Goal: Obtain resource: Download file/media

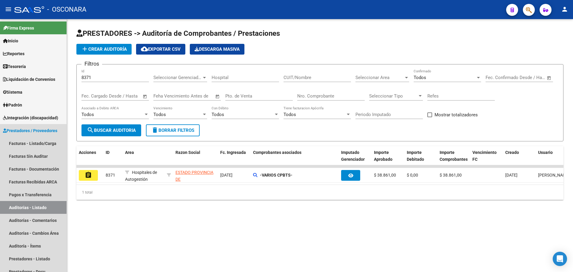
click at [53, 201] on link "Auditorías - Listado" at bounding box center [33, 207] width 67 height 13
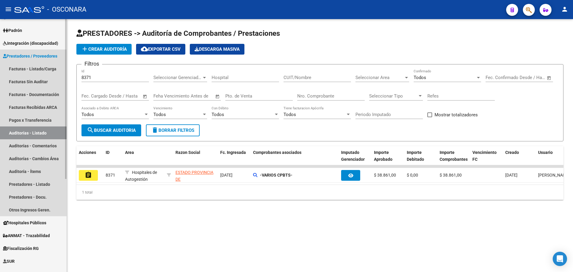
click at [45, 54] on span "Prestadores / Proveedores" at bounding box center [30, 56] width 54 height 7
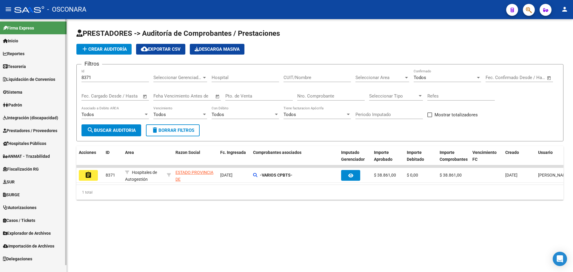
scroll to position [0, 0]
drag, startPoint x: 99, startPoint y: 80, endPoint x: 68, endPoint y: 67, distance: 33.4
click at [68, 67] on div "PRESTADORES -> Auditoría de Comprobantes / Prestaciones add Crear Auditoría clo…" at bounding box center [320, 119] width 506 height 200
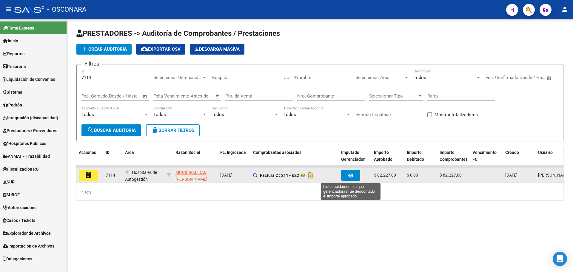
type input "7114"
click at [355, 176] on button "button" at bounding box center [350, 175] width 19 height 11
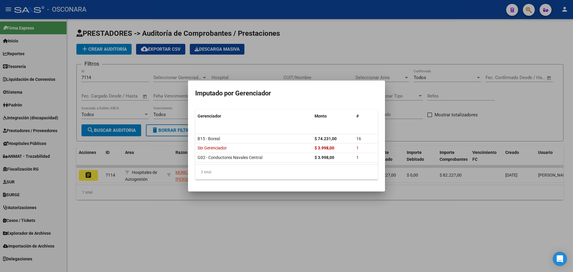
click at [324, 242] on div at bounding box center [286, 136] width 573 height 272
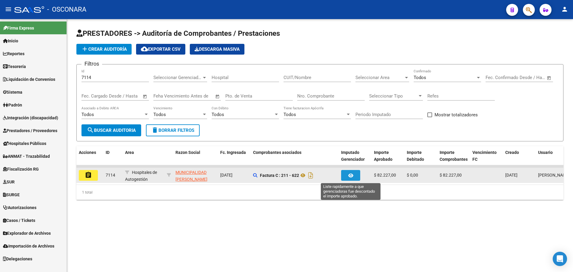
click at [353, 174] on icon "button" at bounding box center [350, 175] width 5 height 4
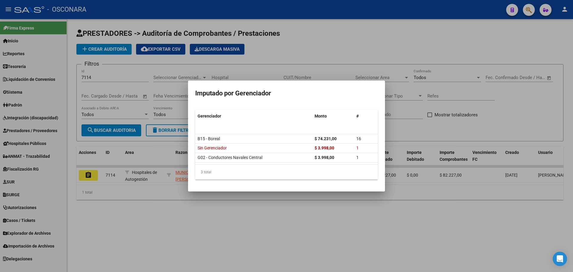
click at [330, 207] on div at bounding box center [286, 136] width 573 height 272
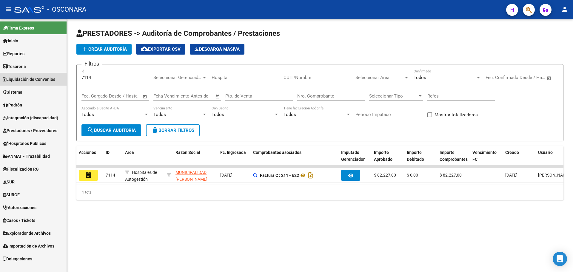
click at [42, 80] on span "Liquidación de Convenios" at bounding box center [29, 79] width 52 height 7
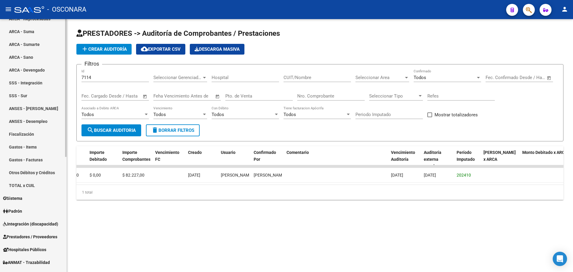
scroll to position [75, 0]
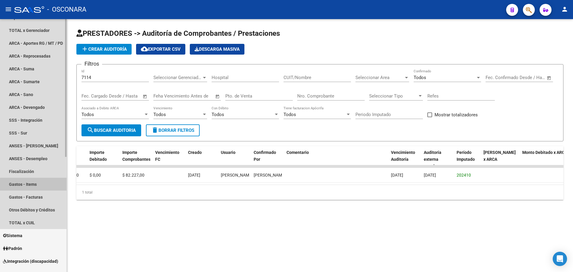
click at [47, 186] on link "Gastos - Items" at bounding box center [33, 184] width 67 height 13
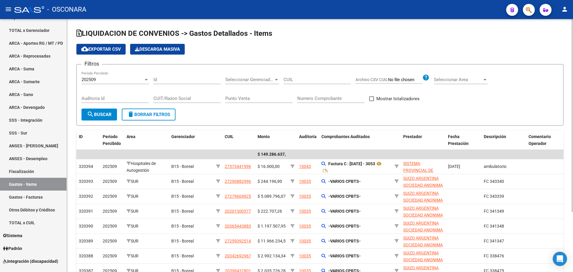
click at [115, 80] on div "202509" at bounding box center [113, 79] width 62 height 5
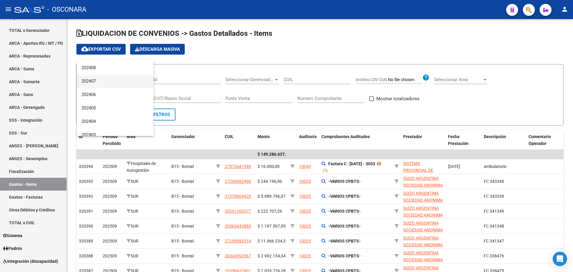
scroll to position [149, 0]
click at [124, 76] on span "202410" at bounding box center [115, 78] width 67 height 13
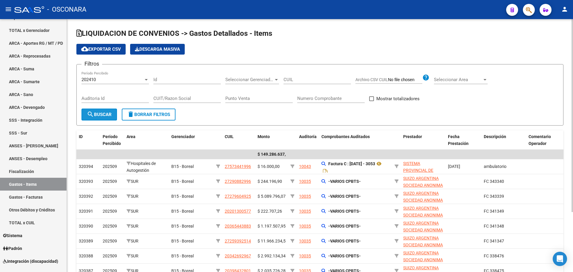
click at [93, 110] on button "search Buscar" at bounding box center [100, 115] width 36 height 12
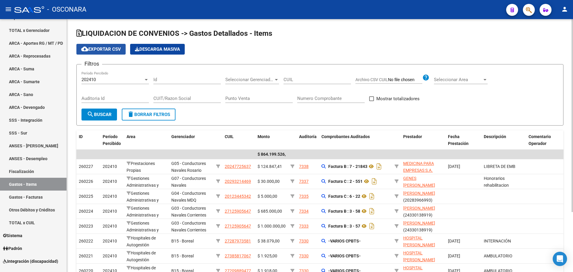
click at [107, 52] on button "cloud_download Exportar CSV" at bounding box center [100, 49] width 49 height 11
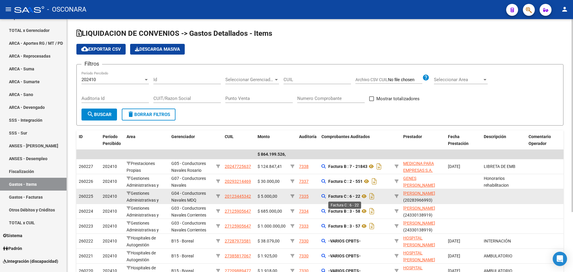
scroll to position [79, 0]
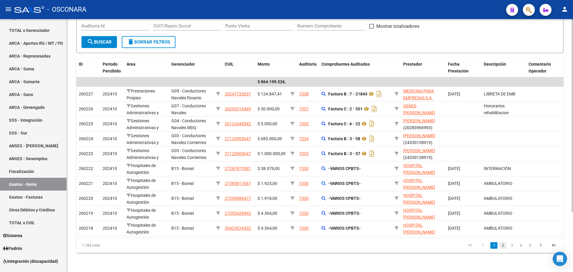
click at [504, 248] on link "2" at bounding box center [502, 245] width 7 height 7
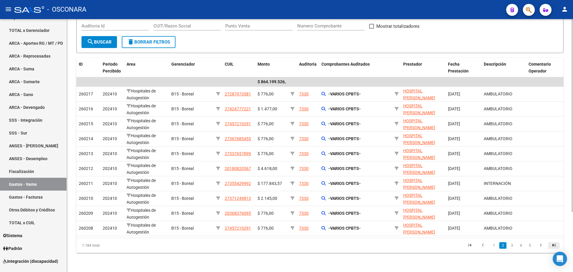
click at [553, 245] on icon "go to last page" at bounding box center [554, 246] width 8 height 7
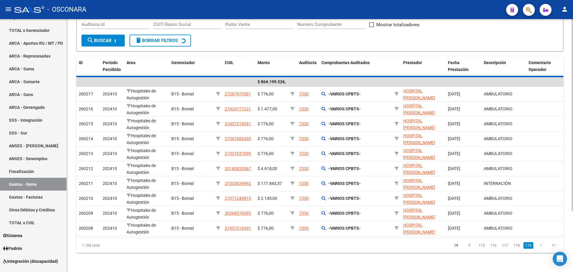
scroll to position [0, 0]
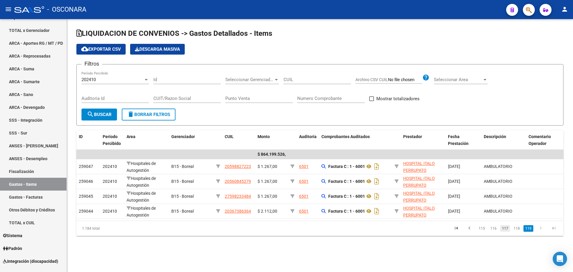
click at [505, 232] on link "117" at bounding box center [505, 228] width 10 height 7
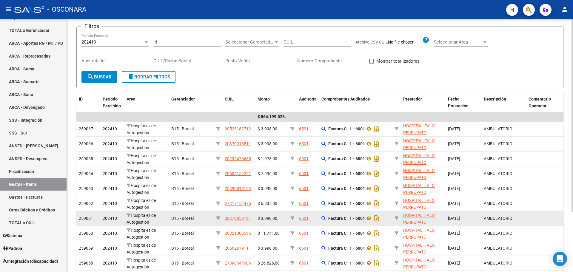
scroll to position [79, 0]
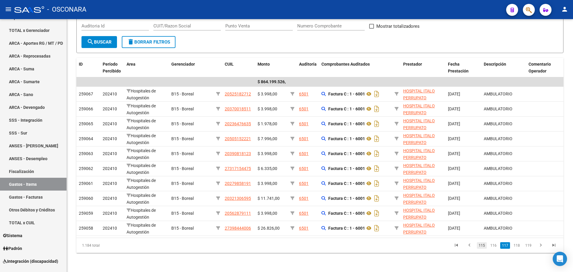
click at [484, 245] on link "115" at bounding box center [482, 245] width 10 height 7
click at [471, 245] on icon "go to previous page" at bounding box center [470, 246] width 8 height 7
click at [483, 246] on link "112" at bounding box center [482, 245] width 10 height 7
click at [473, 250] on li at bounding box center [469, 246] width 13 height 10
click at [472, 245] on icon "go to previous page" at bounding box center [470, 246] width 8 height 7
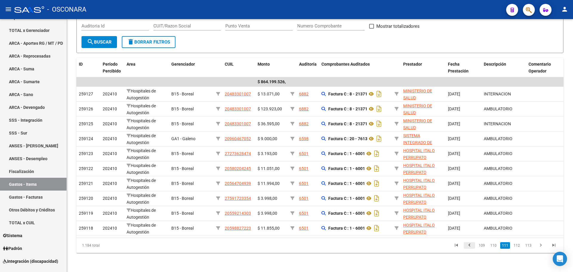
click at [471, 247] on icon "go to previous page" at bounding box center [470, 246] width 8 height 7
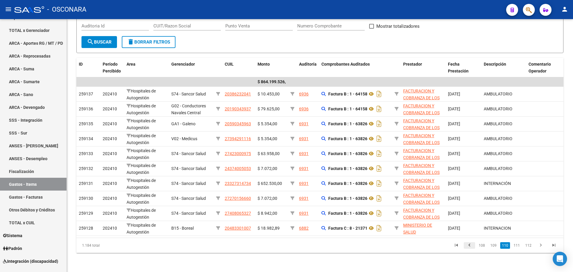
click at [471, 247] on icon "go to previous page" at bounding box center [470, 246] width 8 height 7
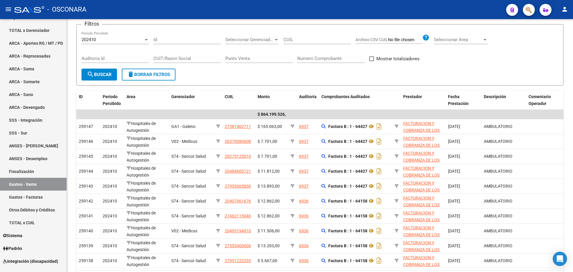
scroll to position [0, 0]
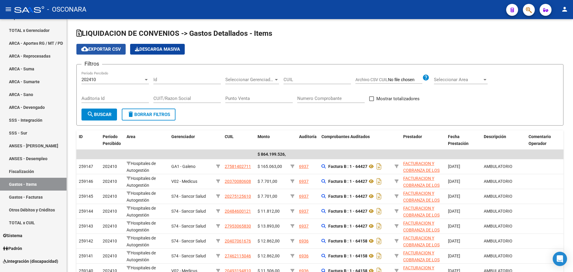
click at [102, 51] on span "cloud_download Exportar CSV" at bounding box center [101, 49] width 40 height 5
click at [96, 84] on div "202410 Período Percibido" at bounding box center [115, 77] width 67 height 13
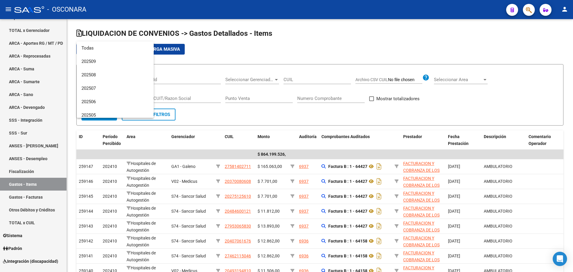
scroll to position [130, 0]
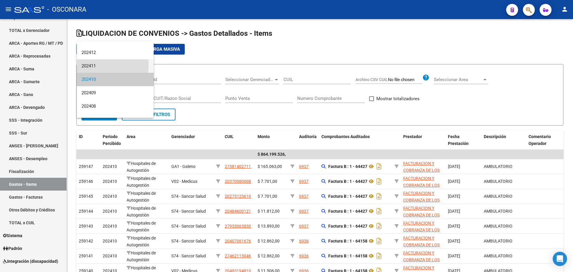
click at [106, 66] on span "202411" at bounding box center [115, 65] width 67 height 13
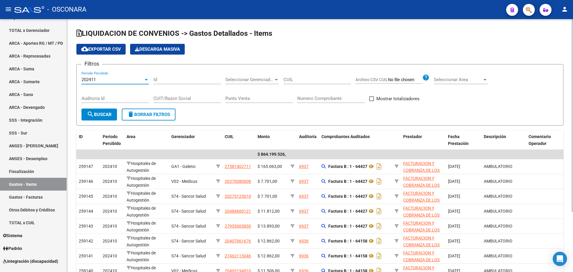
click at [108, 117] on span "search Buscar" at bounding box center [99, 114] width 25 height 5
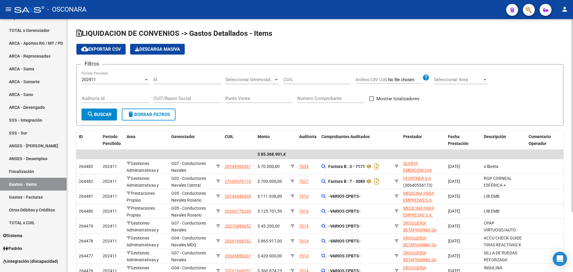
click at [116, 50] on span "cloud_download Exportar CSV" at bounding box center [101, 49] width 40 height 5
click at [104, 80] on div "202411" at bounding box center [113, 79] width 62 height 5
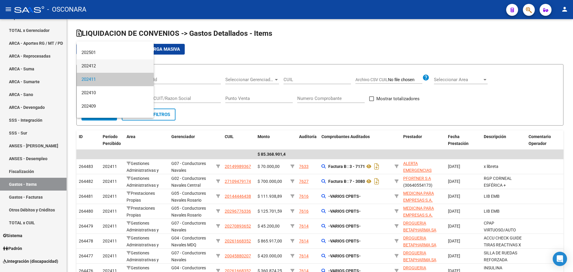
scroll to position [79, 0]
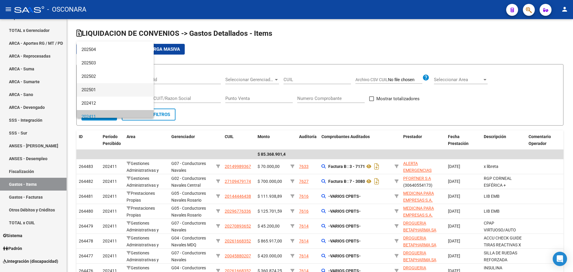
click at [119, 90] on span "202501" at bounding box center [115, 89] width 67 height 13
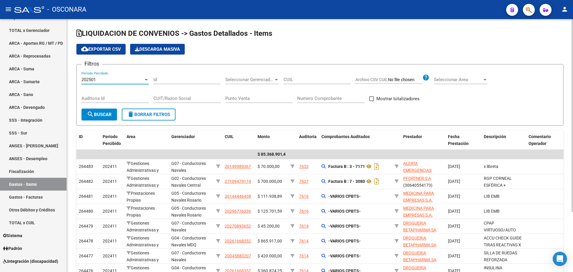
click at [104, 116] on span "search Buscar" at bounding box center [99, 114] width 25 height 5
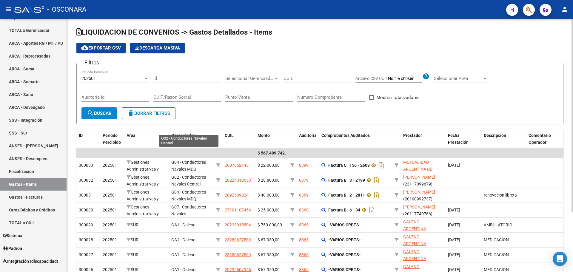
scroll to position [0, 0]
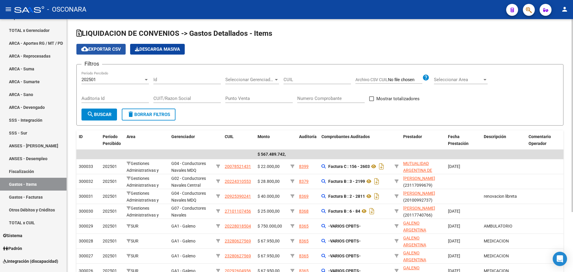
click at [113, 47] on span "cloud_download Exportar CSV" at bounding box center [101, 49] width 40 height 5
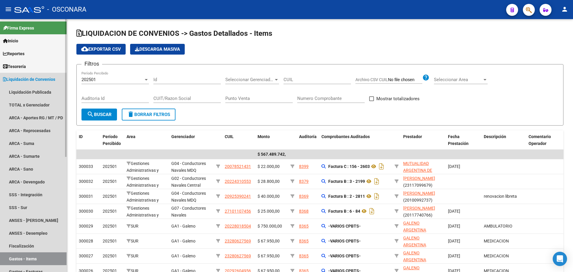
click at [28, 79] on span "Liquidación de Convenios" at bounding box center [29, 79] width 52 height 7
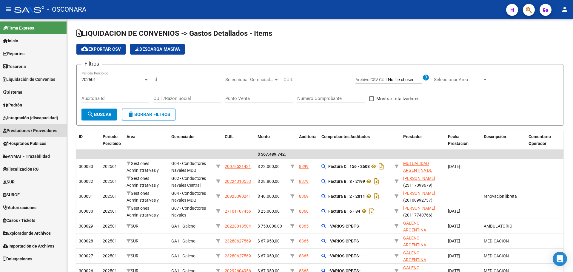
click at [28, 130] on span "Prestadores / Proveedores" at bounding box center [30, 130] width 54 height 7
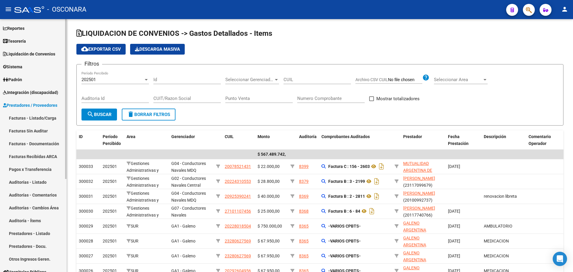
scroll to position [37, 0]
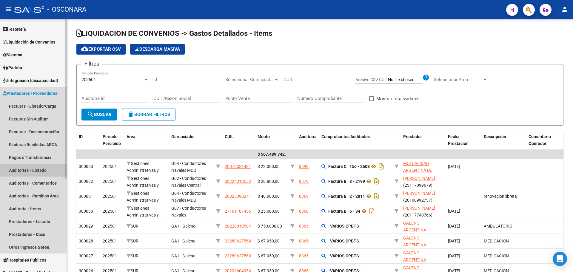
click at [47, 169] on link "Auditorías - Listado" at bounding box center [33, 170] width 67 height 13
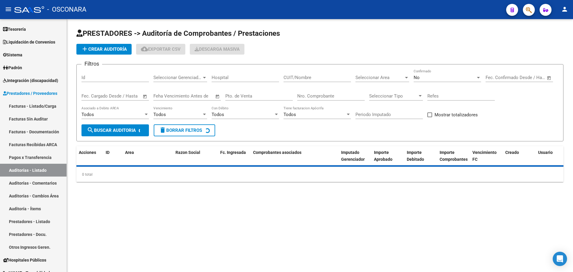
click at [105, 79] on input "Id" at bounding box center [115, 77] width 67 height 5
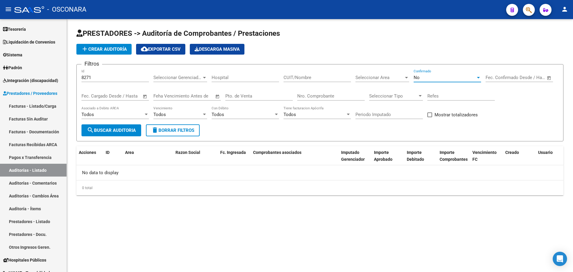
click at [460, 75] on div "No" at bounding box center [445, 77] width 62 height 5
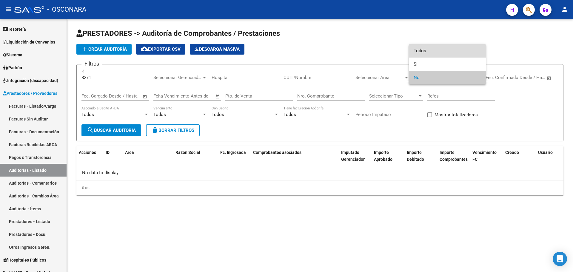
click at [450, 51] on span "Todos" at bounding box center [447, 50] width 67 height 13
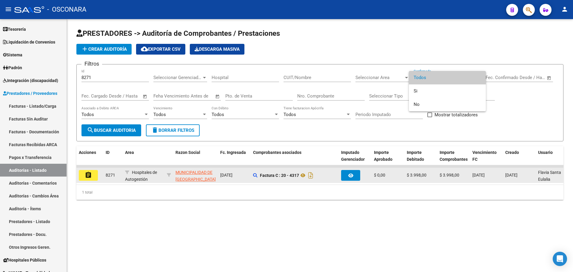
click at [352, 171] on div at bounding box center [286, 136] width 573 height 272
click at [356, 177] on button "button" at bounding box center [350, 175] width 19 height 11
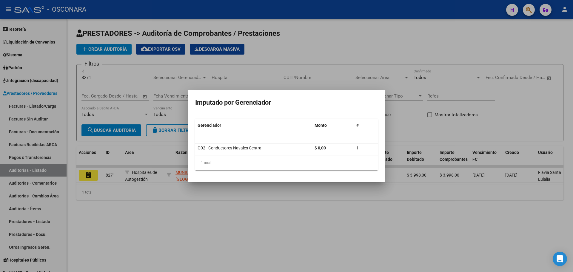
click at [232, 208] on div at bounding box center [286, 136] width 573 height 272
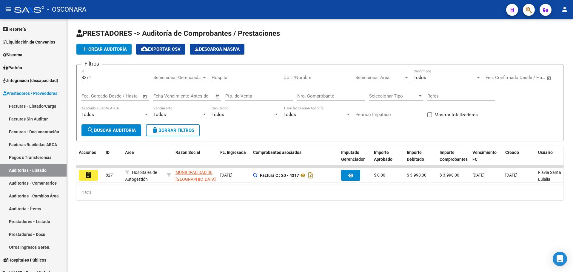
drag, startPoint x: 248, startPoint y: 192, endPoint x: 275, endPoint y: 190, distance: 26.9
click at [269, 195] on div "1 total" at bounding box center [319, 192] width 487 height 15
drag, startPoint x: 122, startPoint y: 75, endPoint x: 31, endPoint y: 76, distance: 90.8
click at [31, 76] on mat-sidenav-container "Firma Express Inicio Calendario SSS Instructivos Contacto OS Reportes Tablero d…" at bounding box center [286, 145] width 573 height 253
type input "8377"
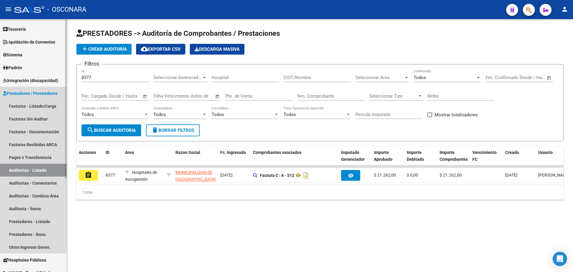
drag, startPoint x: 42, startPoint y: 91, endPoint x: 49, endPoint y: 46, distance: 45.4
click at [42, 91] on span "Prestadores / Proveedores" at bounding box center [30, 93] width 54 height 7
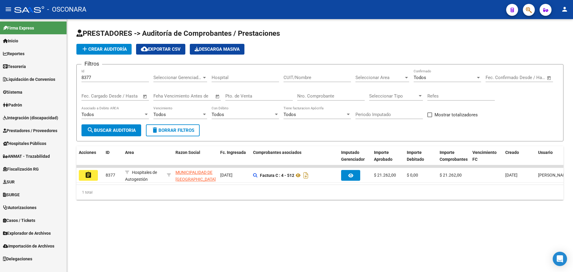
click at [47, 78] on span "Liquidación de Convenios" at bounding box center [29, 79] width 52 height 7
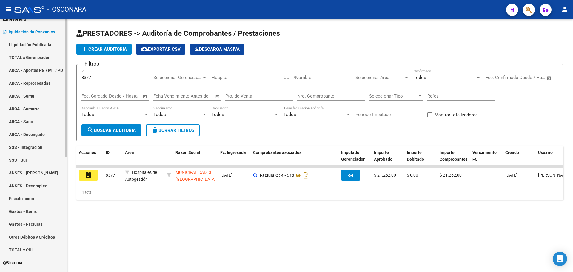
scroll to position [75, 0]
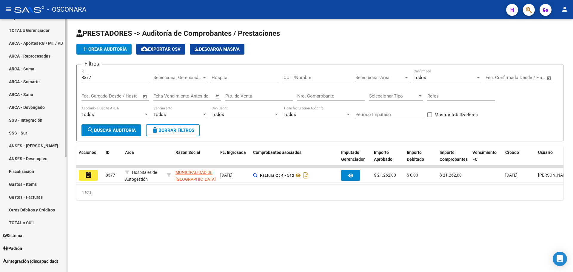
drag, startPoint x: 37, startPoint y: 182, endPoint x: 47, endPoint y: 73, distance: 108.8
click at [37, 182] on link "Gastos - Items" at bounding box center [33, 184] width 67 height 13
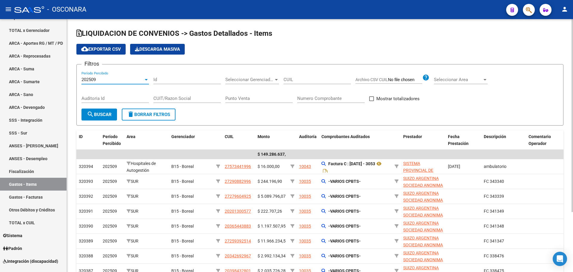
click at [126, 78] on div "202509" at bounding box center [113, 79] width 62 height 5
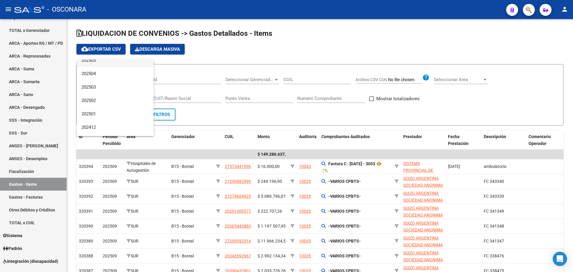
scroll to position [75, 0]
click at [120, 94] on span "202502" at bounding box center [115, 99] width 67 height 13
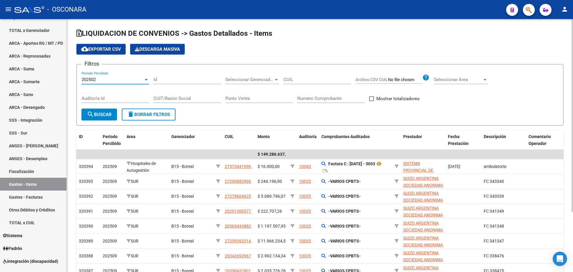
drag, startPoint x: 105, startPoint y: 112, endPoint x: 104, endPoint y: 116, distance: 4.0
click at [105, 112] on button "search Buscar" at bounding box center [100, 115] width 36 height 12
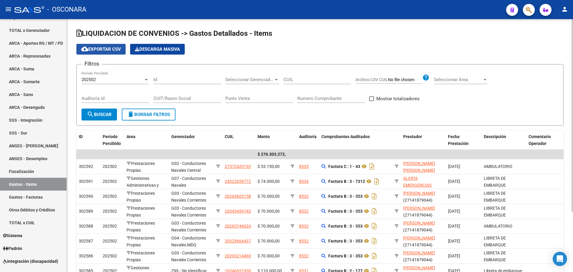
click at [85, 49] on mat-icon "cloud_download" at bounding box center [84, 48] width 7 height 7
